Goal: Task Accomplishment & Management: Use online tool/utility

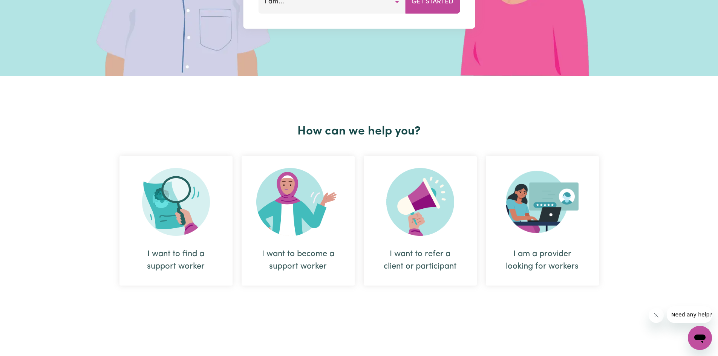
scroll to position [189, 0]
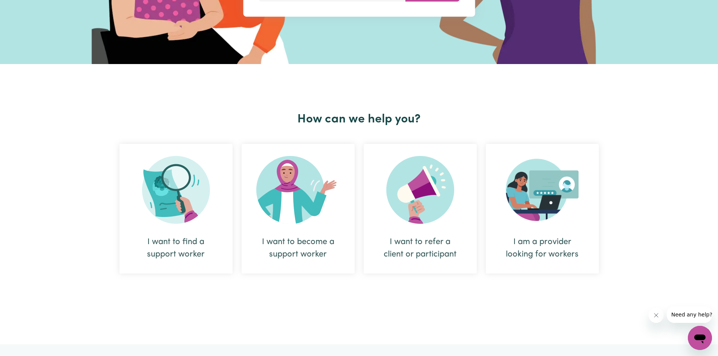
click at [193, 219] on img at bounding box center [176, 190] width 68 height 68
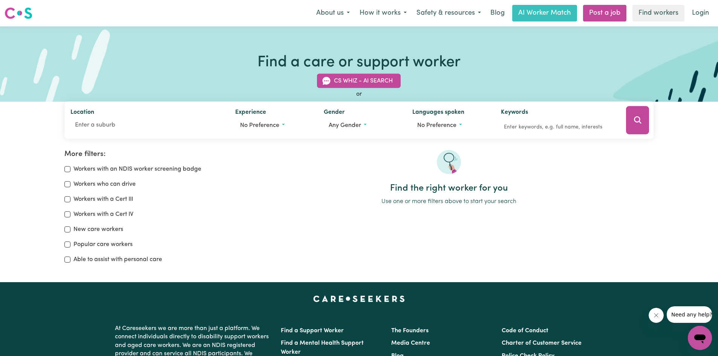
click at [103, 191] on div "Workers with an NDIS worker screening badge Workers who can drive Workers with …" at bounding box center [149, 215] width 170 height 100
click at [75, 182] on label "Workers who can drive" at bounding box center [105, 184] width 62 height 9
click at [71, 182] on input "Workers who can drive" at bounding box center [67, 184] width 6 height 6
checkbox input "true"
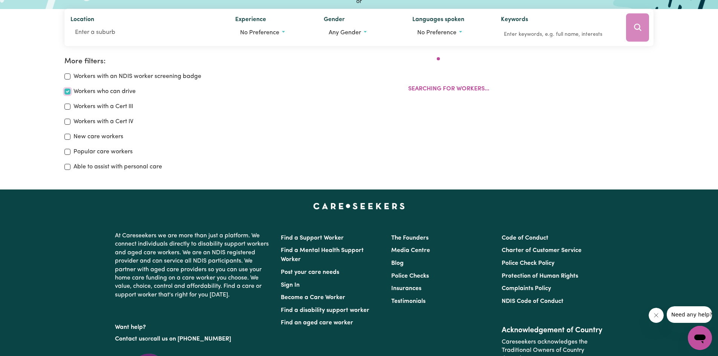
scroll to position [126, 0]
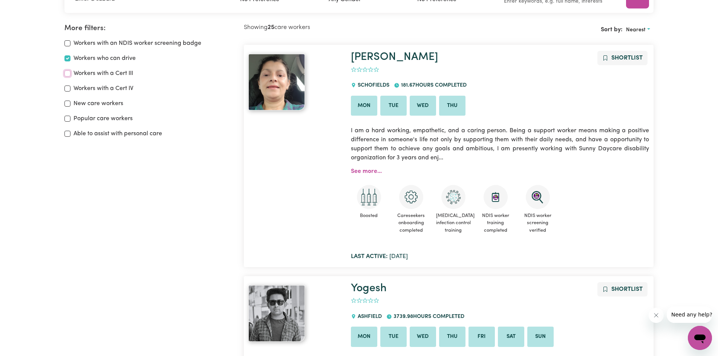
click at [69, 74] on input "Workers with a Cert III" at bounding box center [67, 74] width 6 height 6
checkbox input "true"
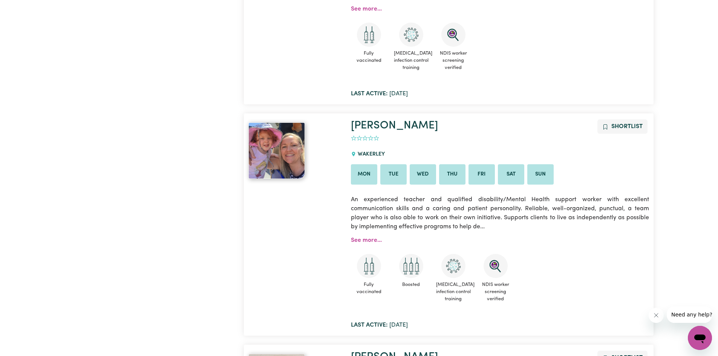
scroll to position [729, 0]
